Goal: Task Accomplishment & Management: Manage account settings

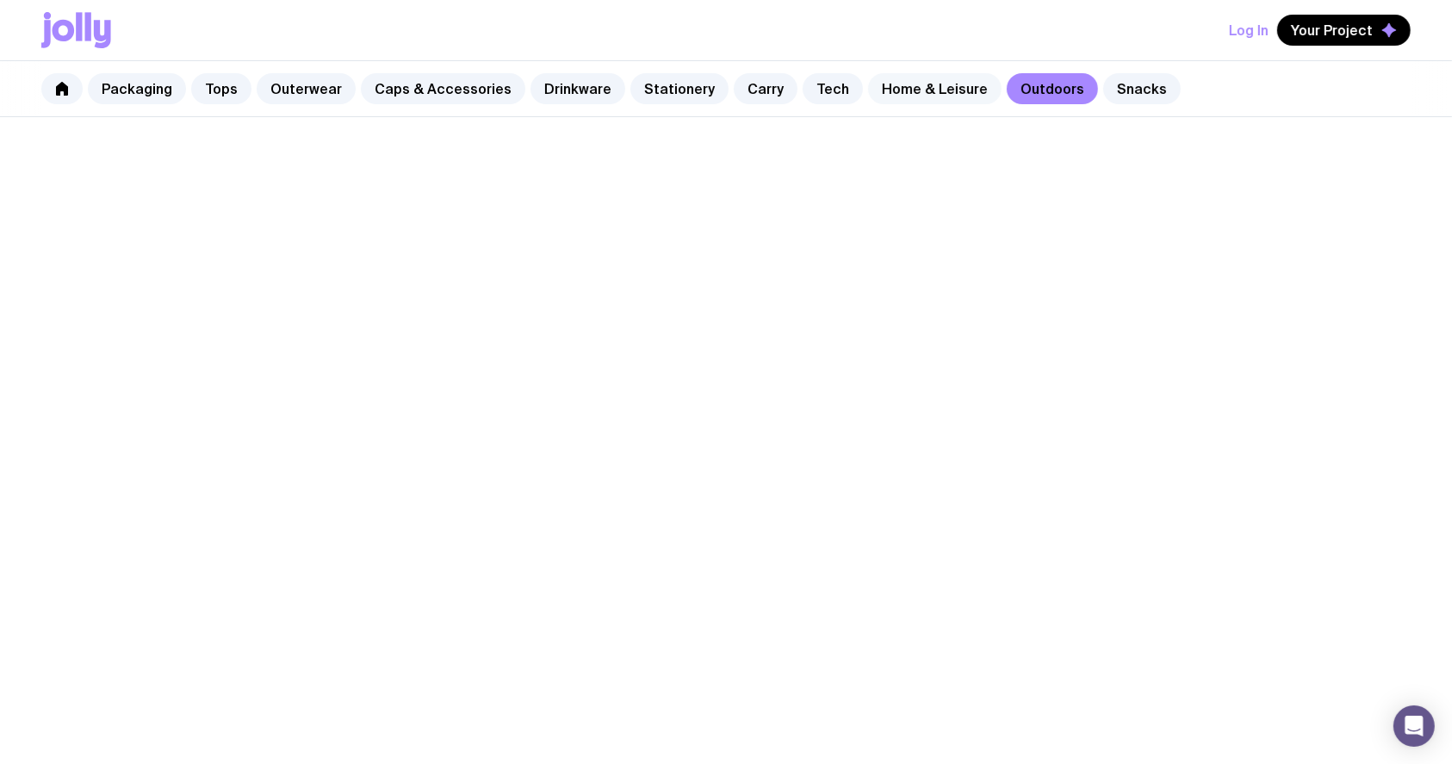
click at [936, 74] on link "Home & Leisure" at bounding box center [935, 88] width 134 height 31
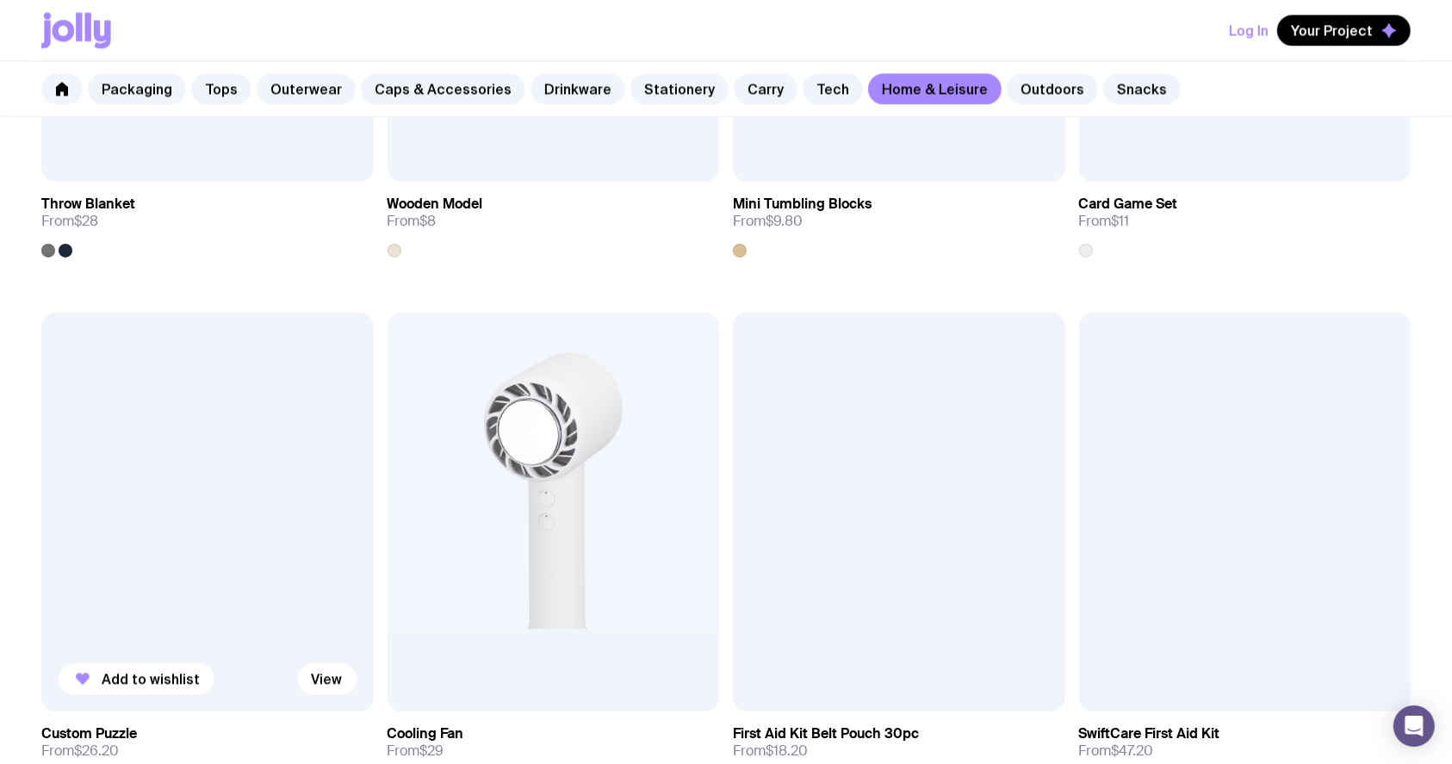
scroll to position [3813, 0]
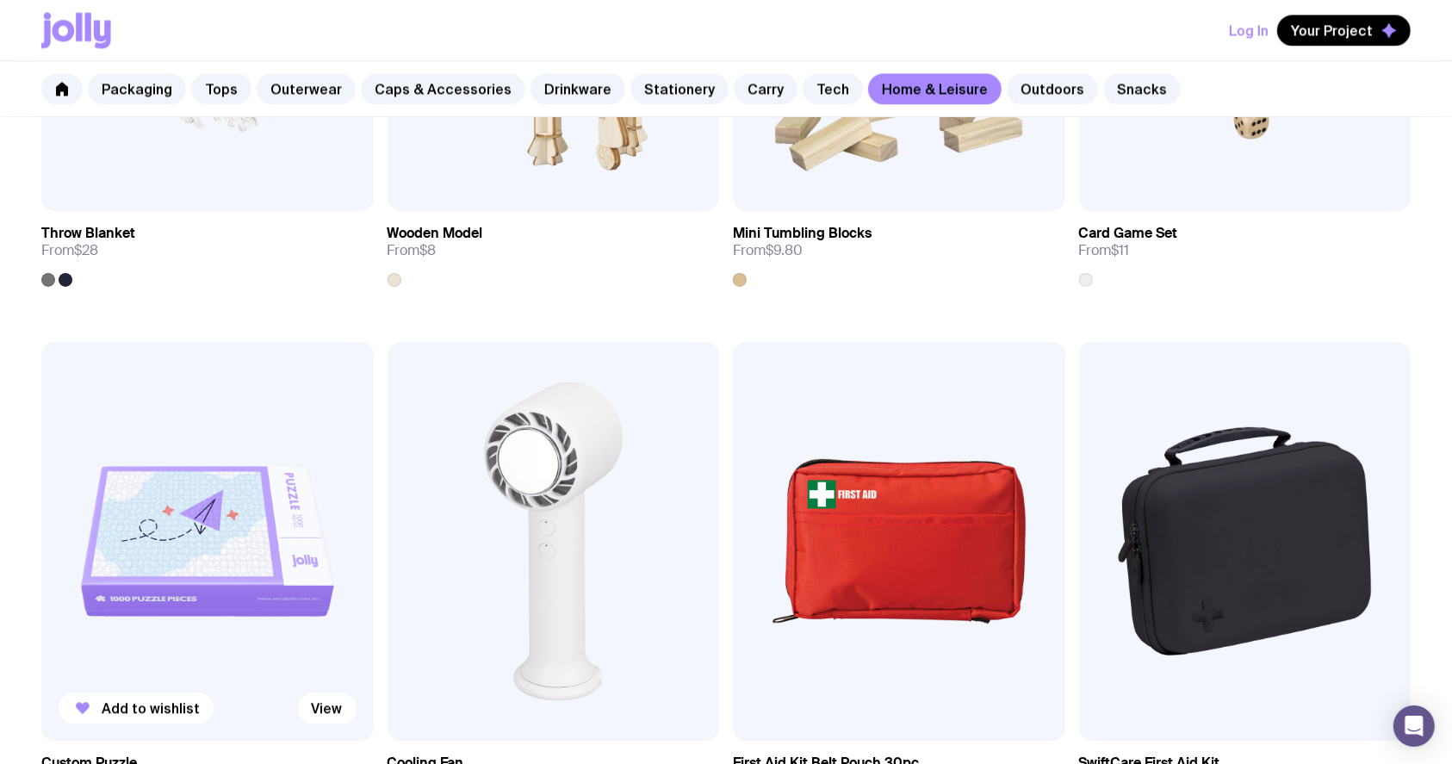
click at [200, 458] on img at bounding box center [207, 541] width 333 height 399
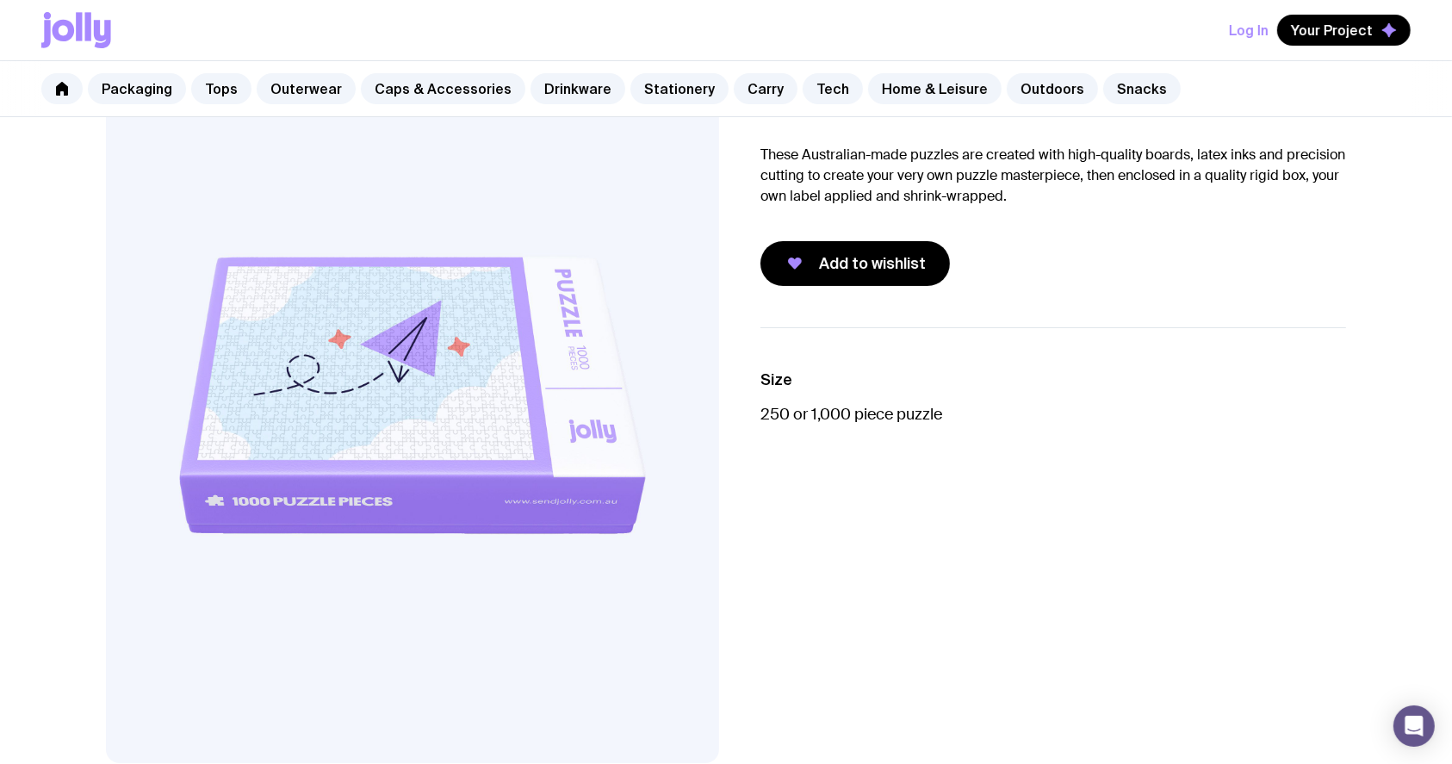
scroll to position [229, 0]
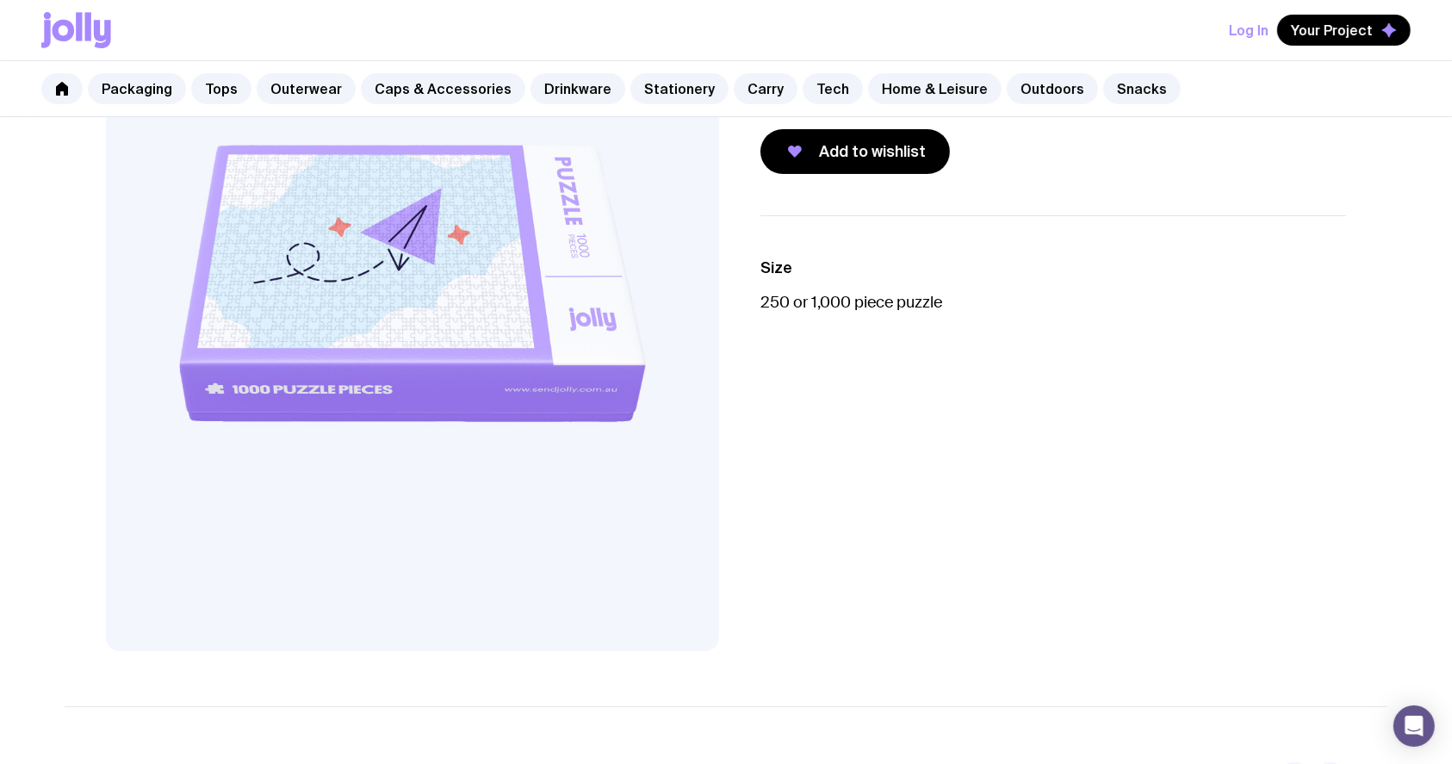
click at [1041, 444] on div "Size 250 or 1,000 piece puzzle" at bounding box center [1039, 433] width 613 height 436
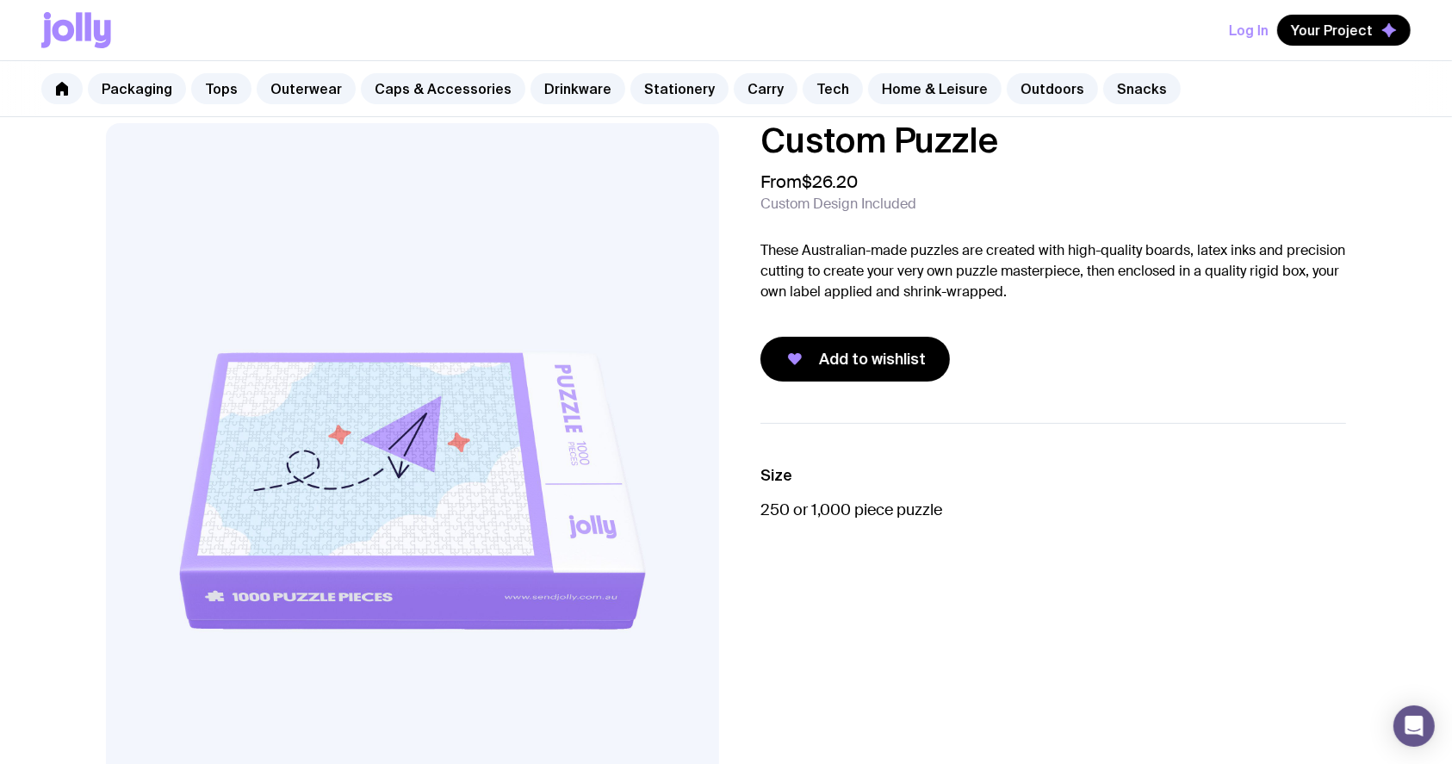
scroll to position [0, 0]
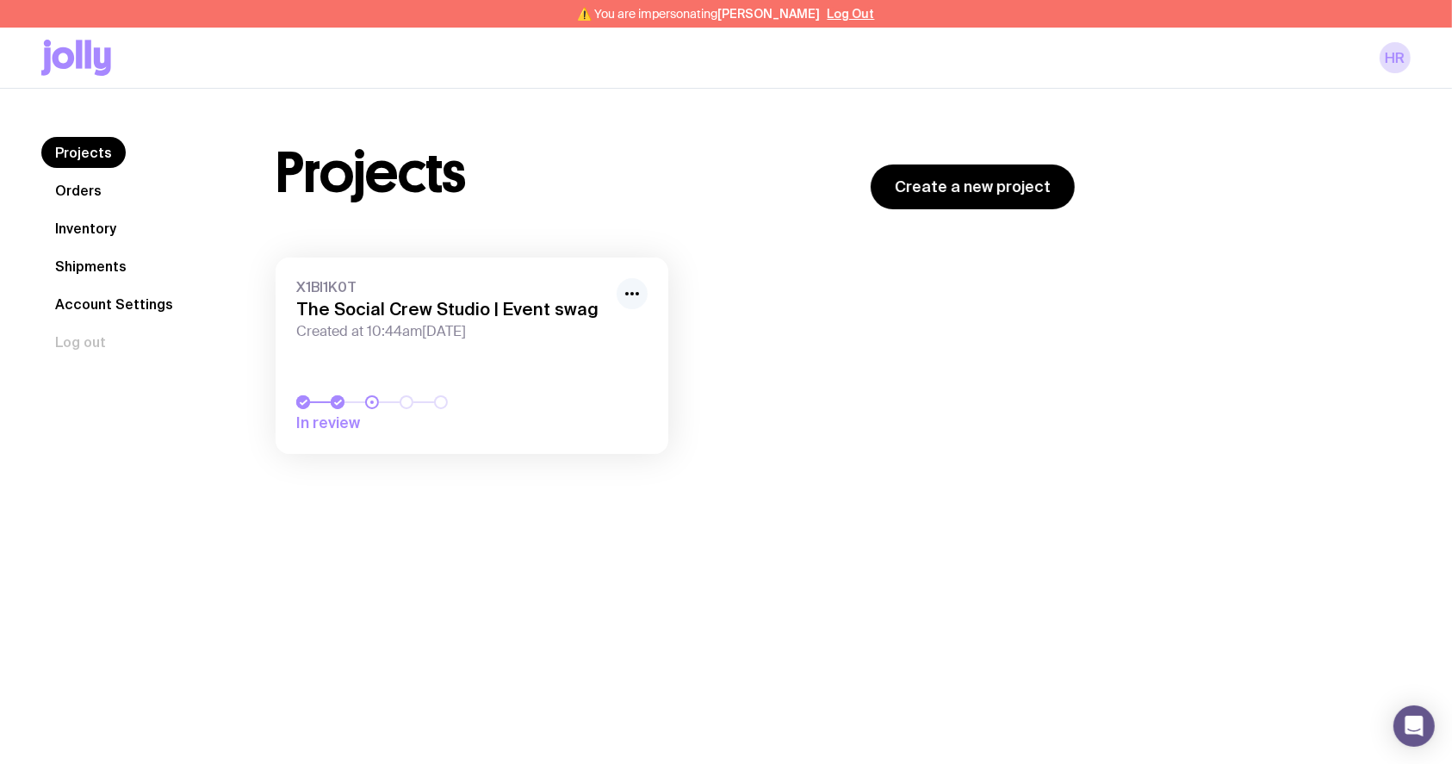
click at [629, 289] on icon "button" at bounding box center [632, 293] width 21 height 21
click at [605, 333] on button "Rename" at bounding box center [592, 331] width 83 height 17
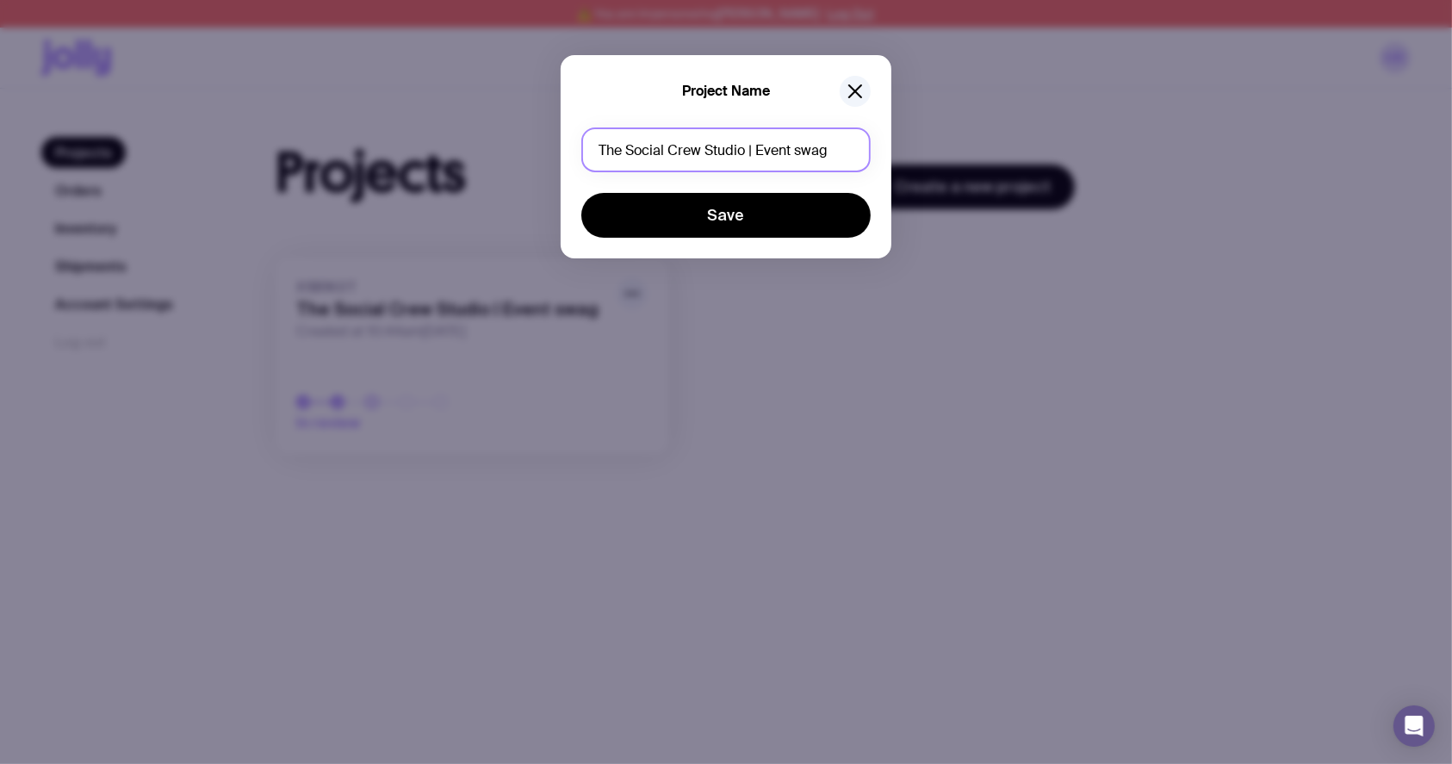
drag, startPoint x: 743, startPoint y: 151, endPoint x: 712, endPoint y: 155, distance: 31.3
click at [707, 153] on input "The Social Crew Studio | Event swag" at bounding box center [725, 149] width 289 height 45
drag, startPoint x: 743, startPoint y: 148, endPoint x: 743, endPoint y: 183, distance: 35.3
click at [743, 148] on input "The Social Crew | Event swag" at bounding box center [725, 149] width 289 height 45
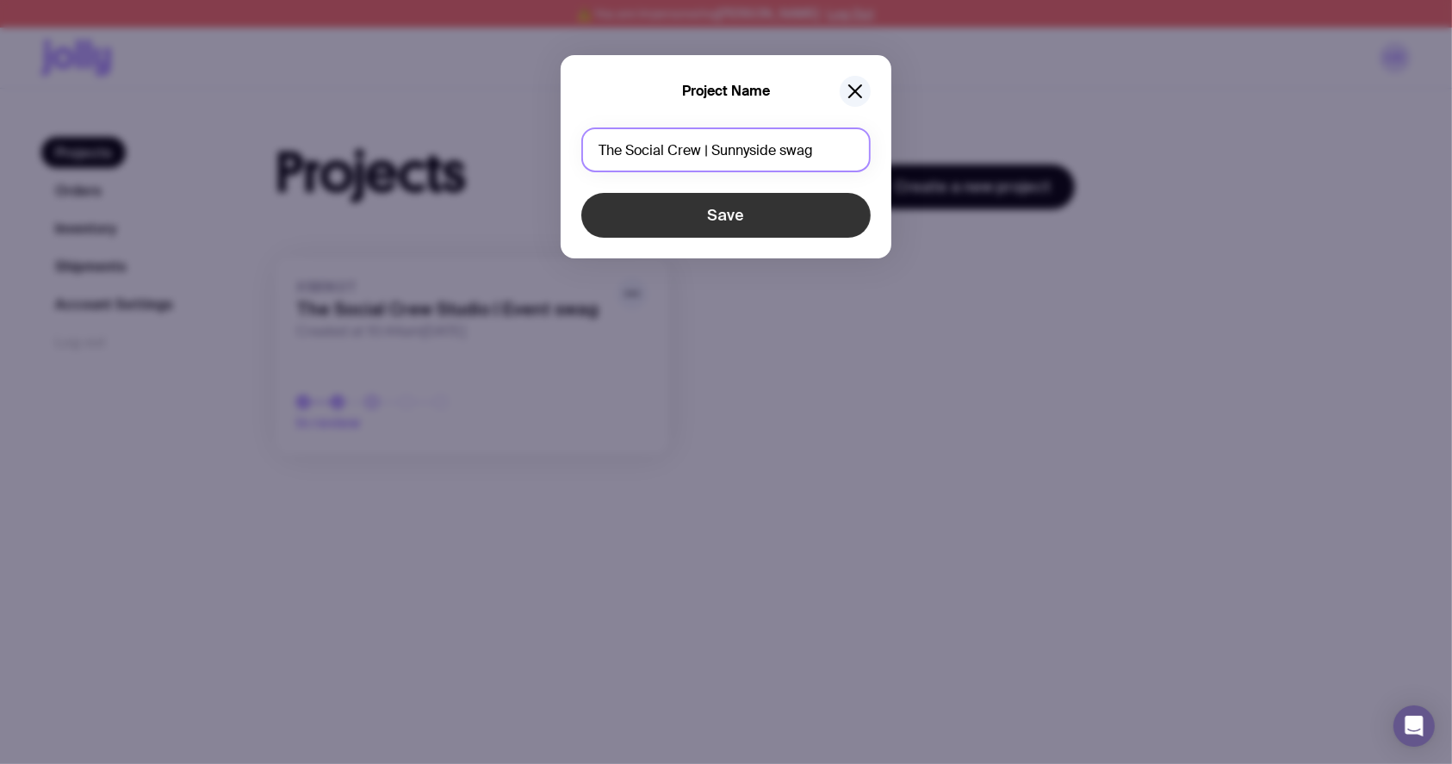
type input "The Social Crew | Sunnyside swag"
click at [753, 202] on button "Save" at bounding box center [725, 215] width 289 height 45
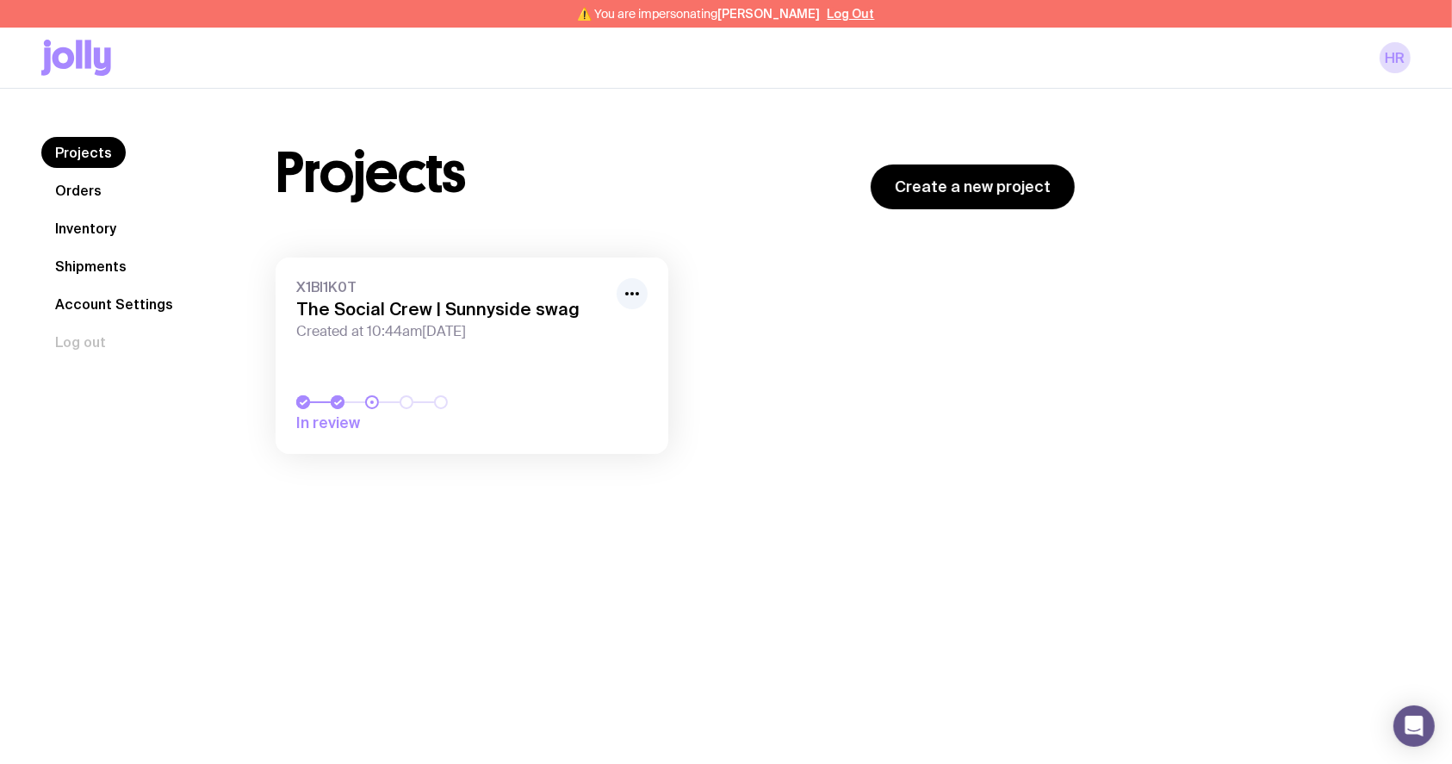
click at [931, 321] on div "X1BI1K0T The Social Crew | Sunnyside swag Created at 10:44am, Wed 24th Sep 2025…" at bounding box center [675, 365] width 799 height 214
click at [855, 10] on button "Log Out" at bounding box center [851, 14] width 47 height 14
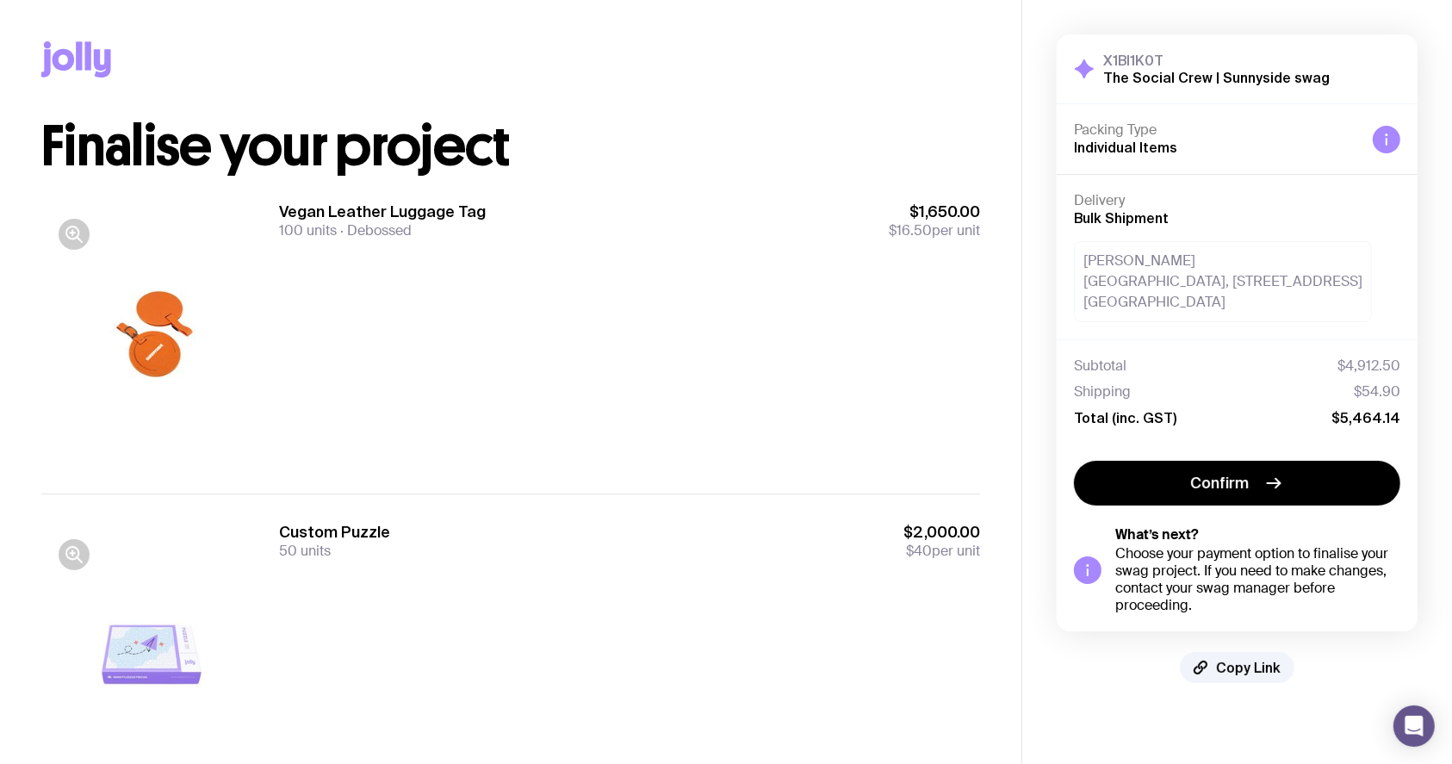
click at [1247, 308] on div "Hayley Rogers Ballarat Mining Exchange Building, 12 Lydiard Street North Ballar…" at bounding box center [1223, 281] width 298 height 81
click at [1238, 676] on span "Copy Link" at bounding box center [1248, 667] width 65 height 17
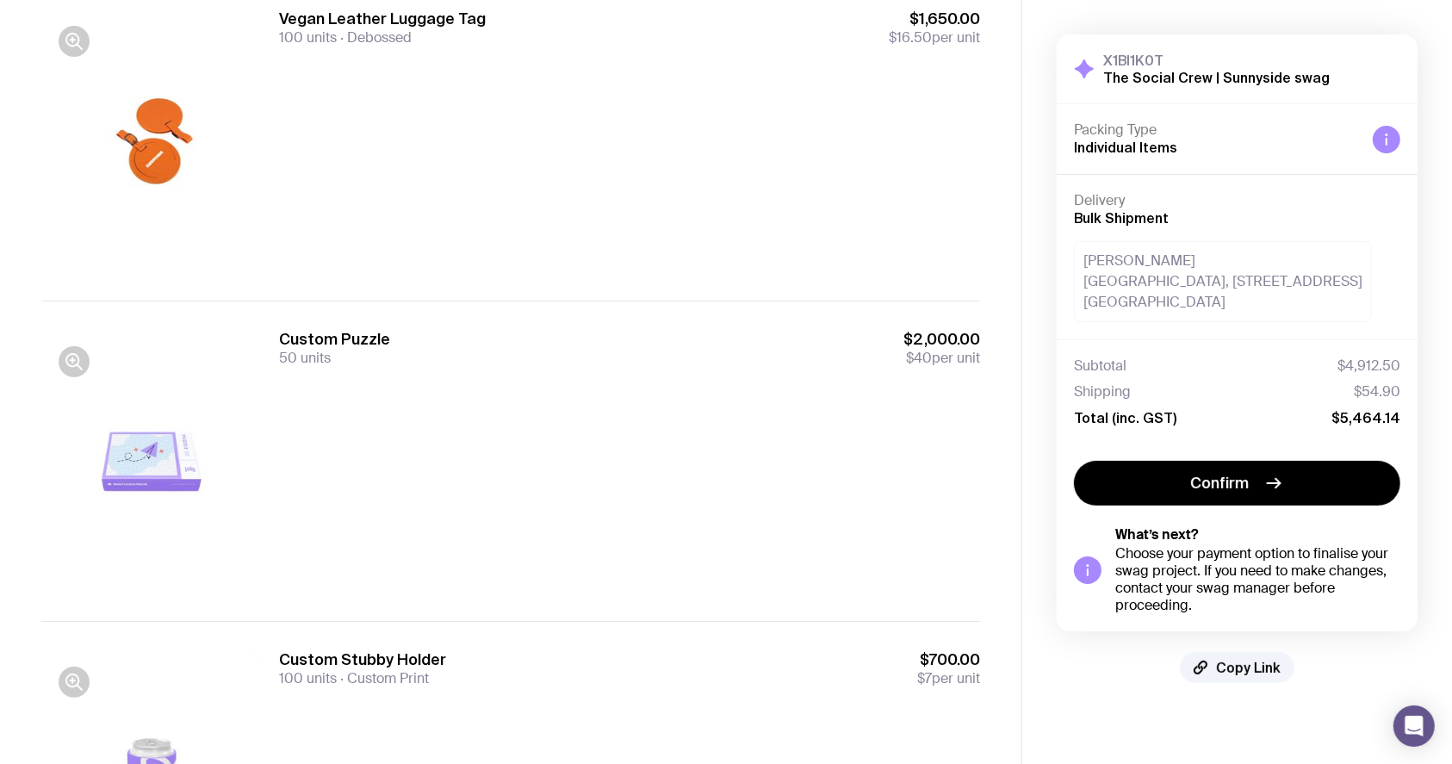
scroll to position [229, 0]
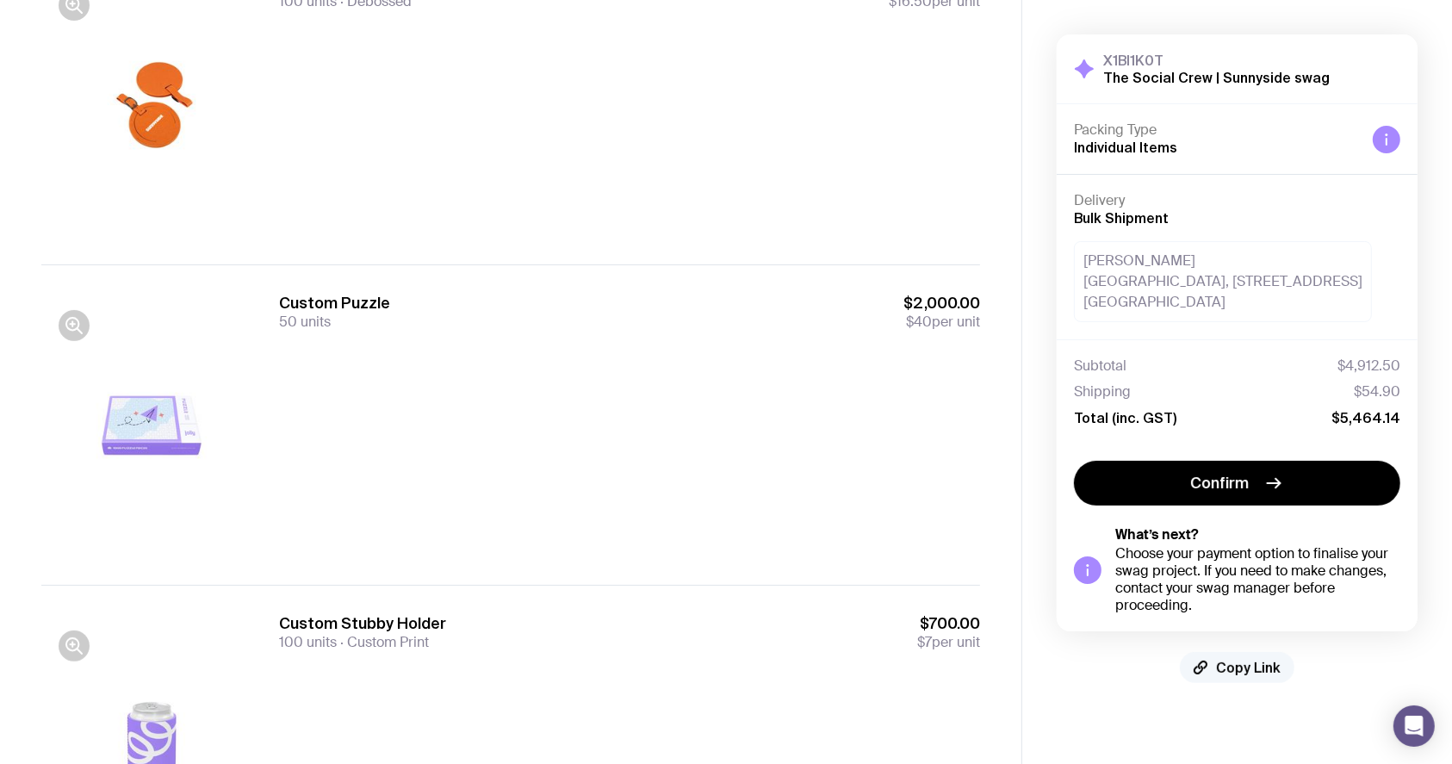
click at [1227, 672] on button "Copy Link" at bounding box center [1237, 667] width 115 height 31
click at [594, 414] on div "Custom Puzzle 50 units $2,000.00 $40 per unit" at bounding box center [629, 425] width 701 height 264
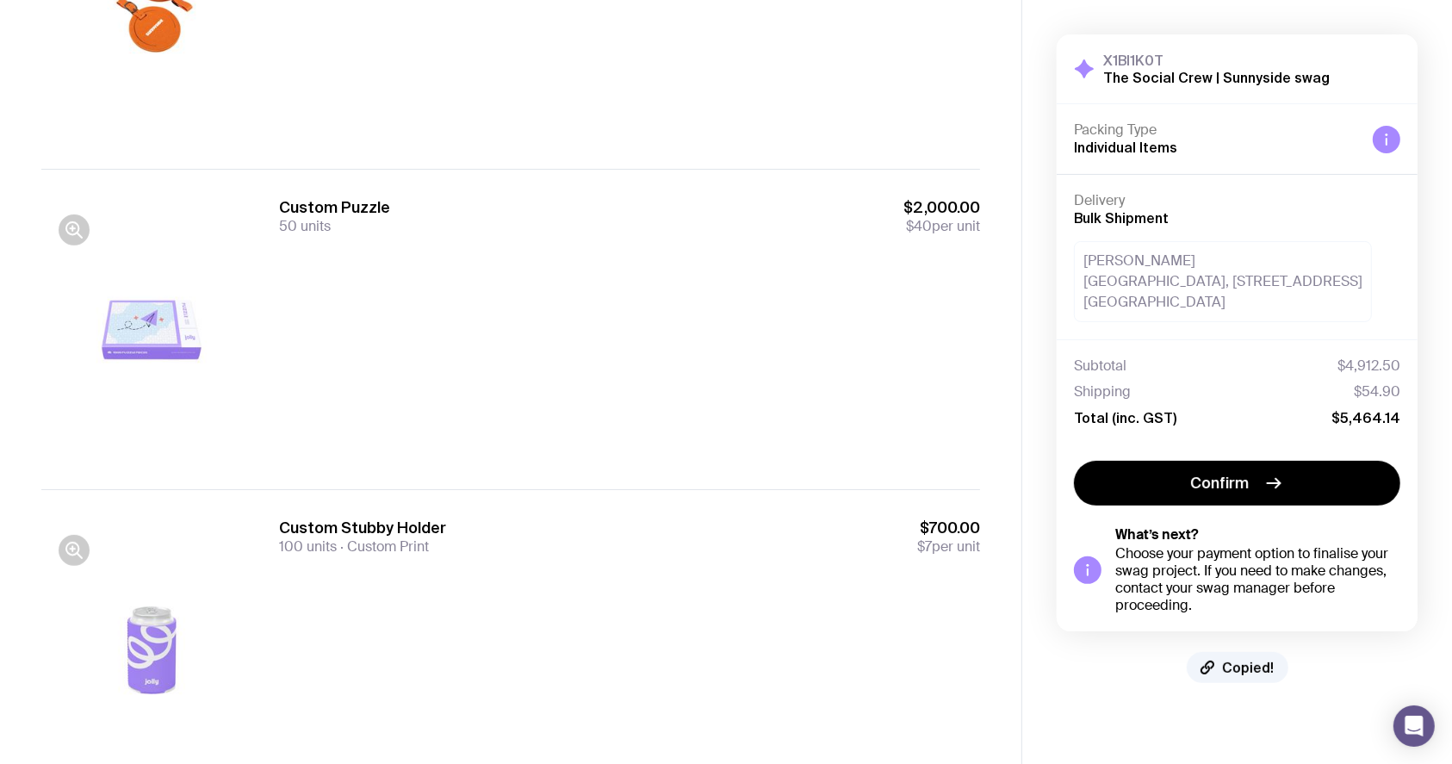
scroll to position [459, 0]
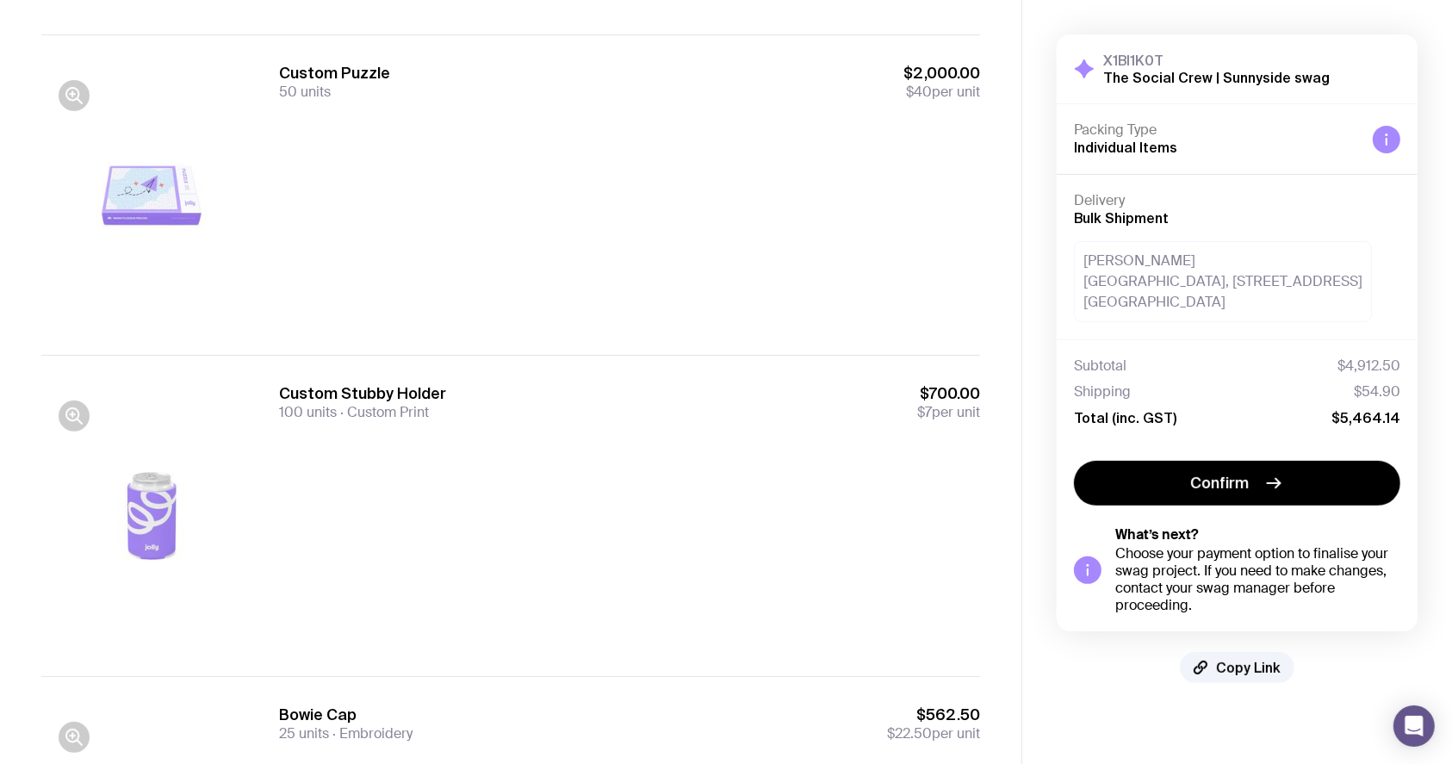
click at [663, 395] on div "Custom Stubby Holder 100 units Custom Print $700.00 $7 per unit" at bounding box center [629, 402] width 701 height 38
